Goal: Information Seeking & Learning: Learn about a topic

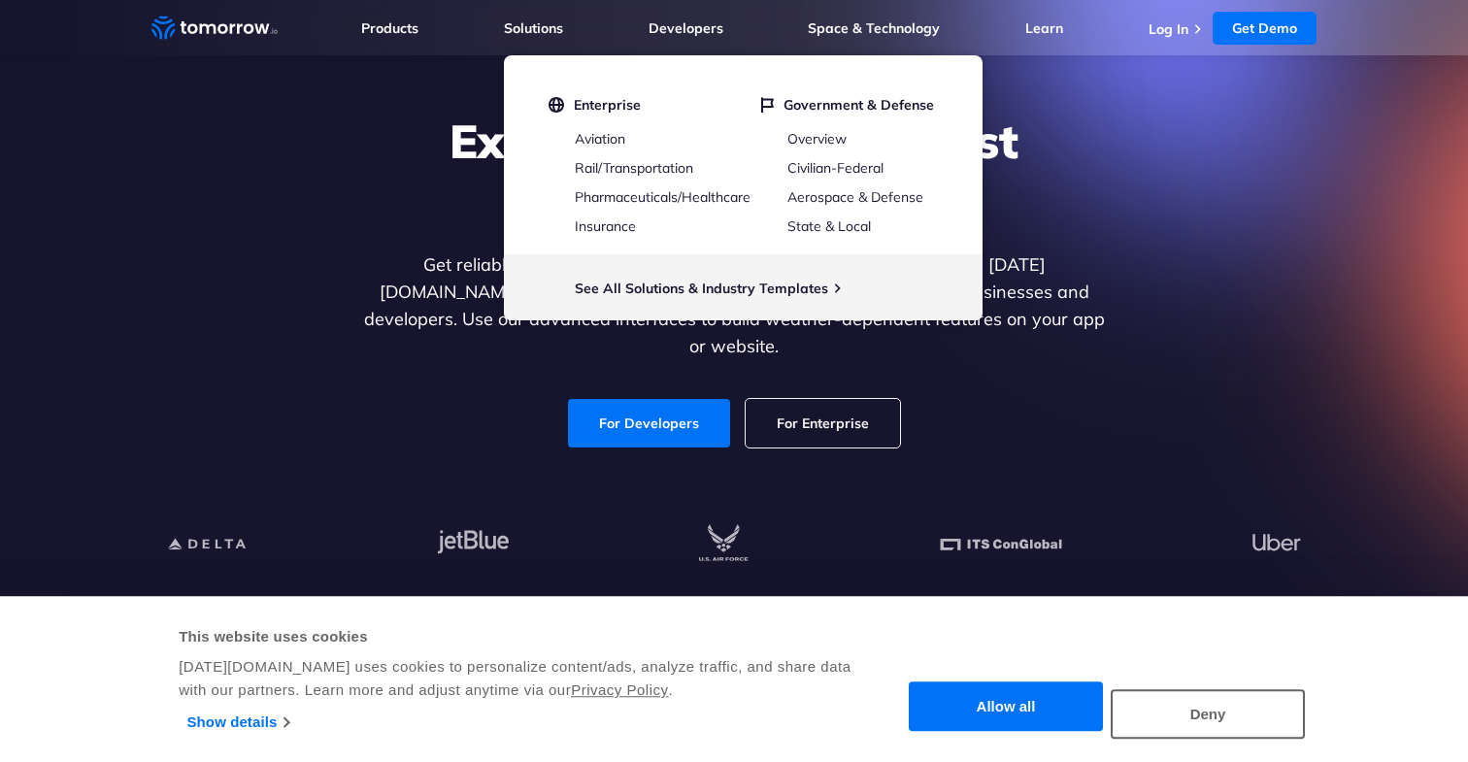
scroll to position [141, 0]
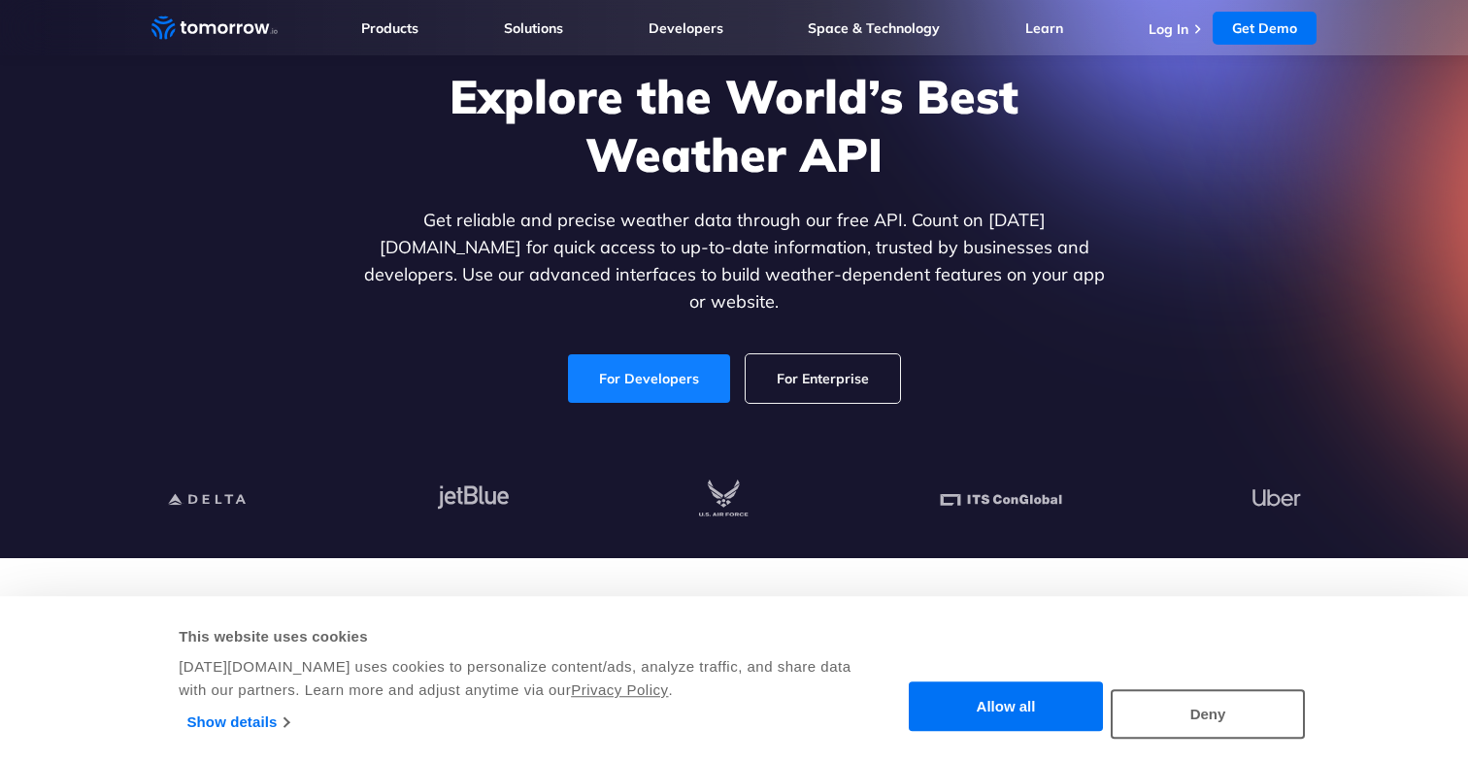
click at [659, 363] on link "For Developers" at bounding box center [649, 378] width 162 height 49
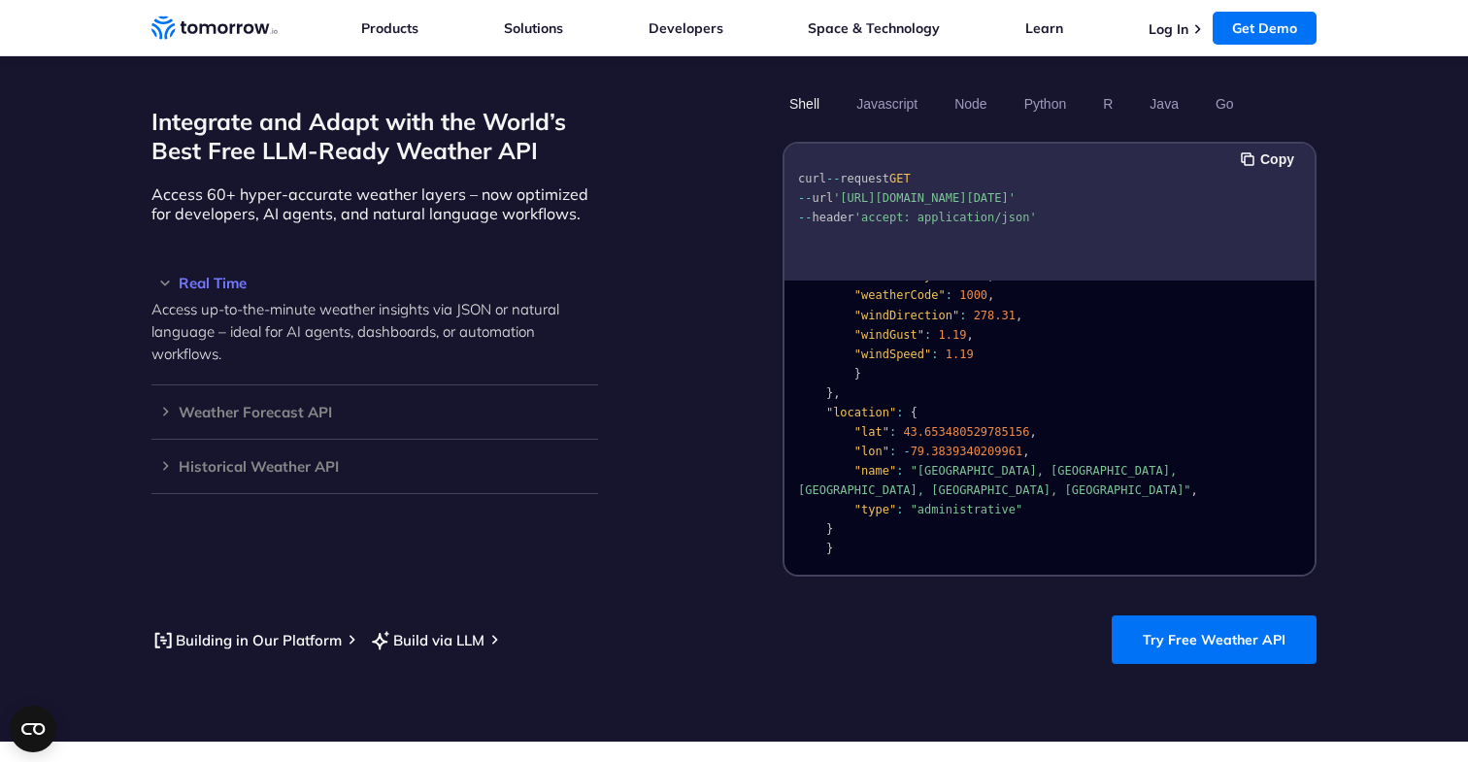
scroll to position [1688, 0]
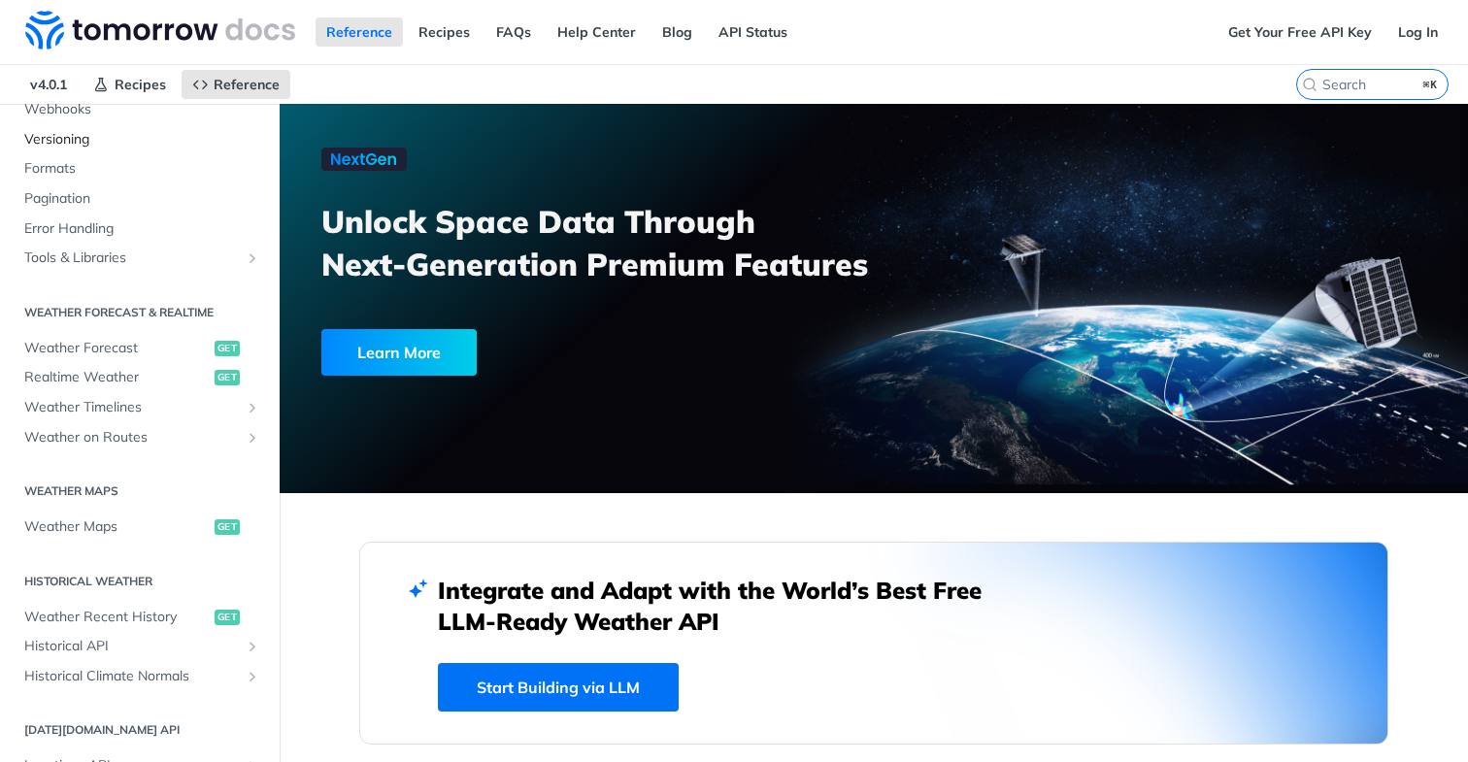
scroll to position [114, 0]
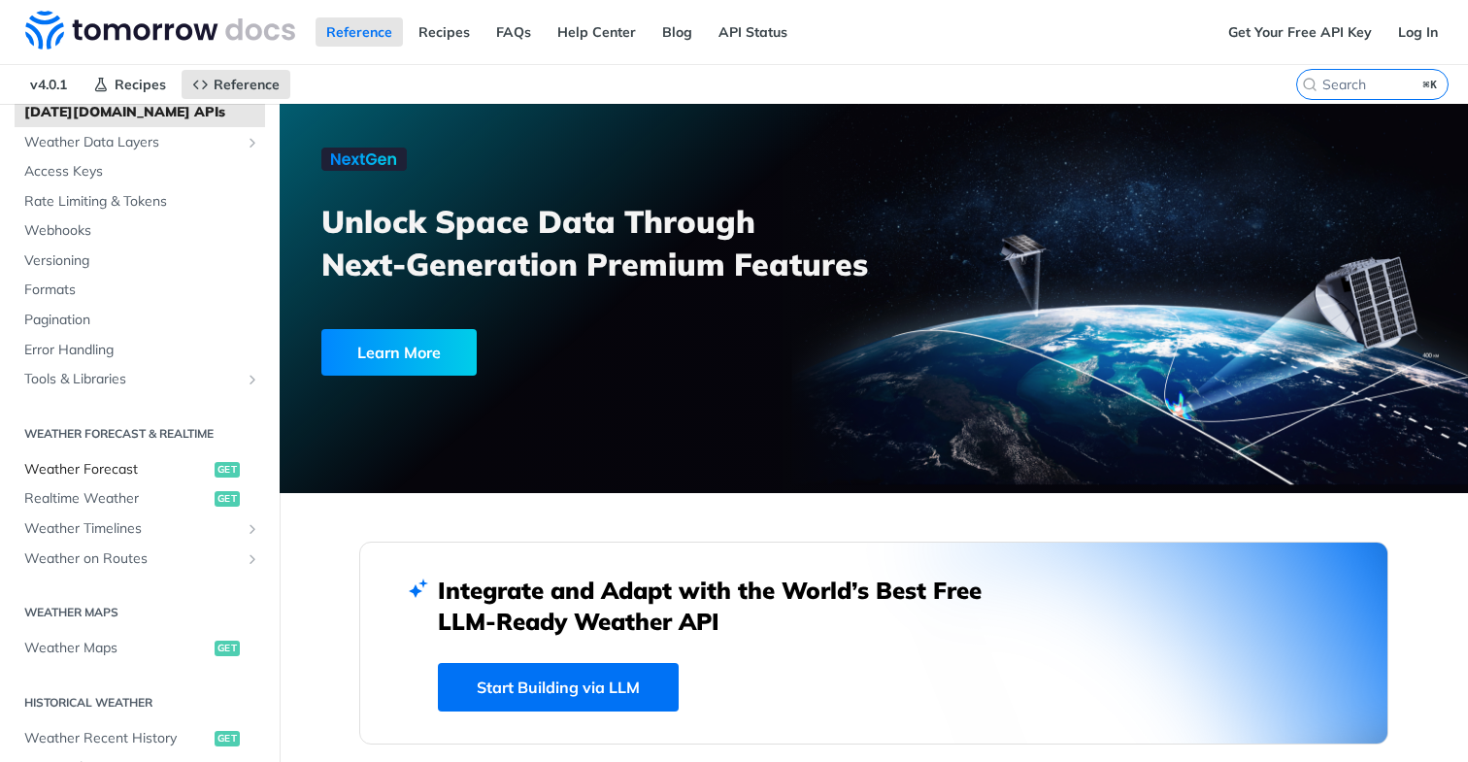
click at [49, 464] on span "Weather Forecast" at bounding box center [116, 469] width 185 height 19
